Goal: Check status: Check status

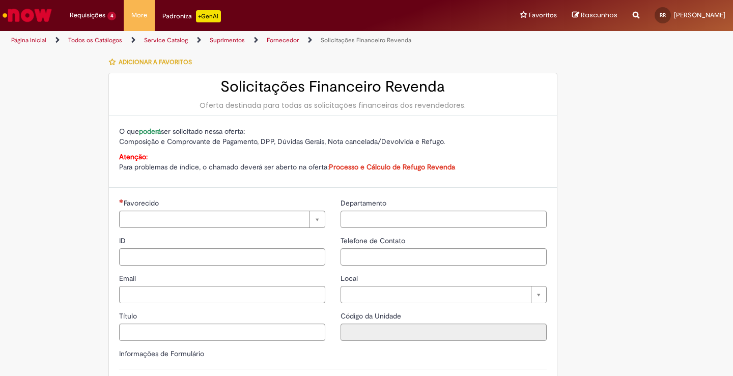
type input "**********"
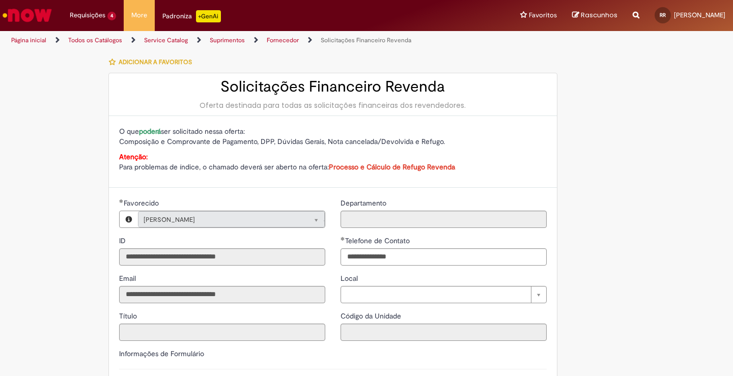
type input "**********"
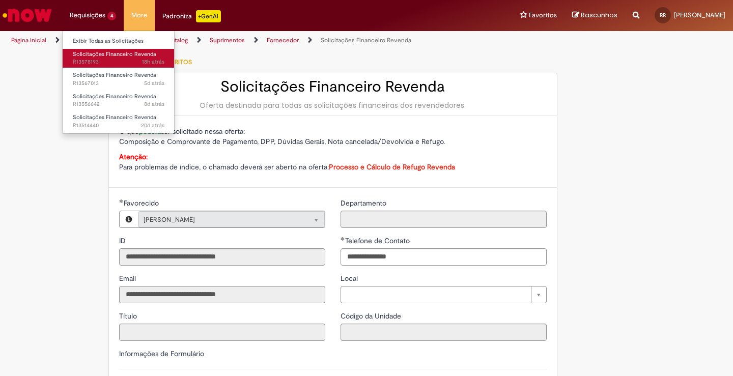
click at [101, 59] on span "18h atrás 18 horas atrás R13578193" at bounding box center [119, 62] width 92 height 8
click at [89, 59] on span "18h atrás 18 horas atrás R13578193" at bounding box center [119, 62] width 92 height 8
